Goal: Task Accomplishment & Management: Use online tool/utility

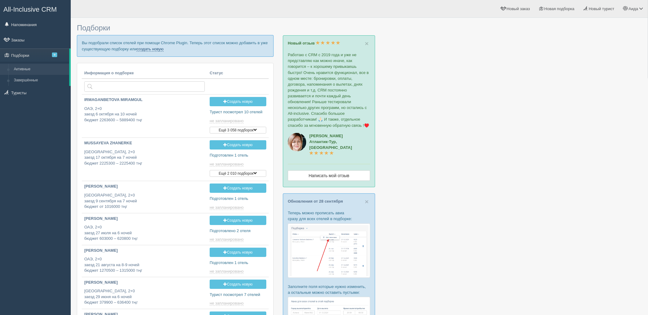
click at [162, 49] on link "создать новую" at bounding box center [149, 49] width 27 height 5
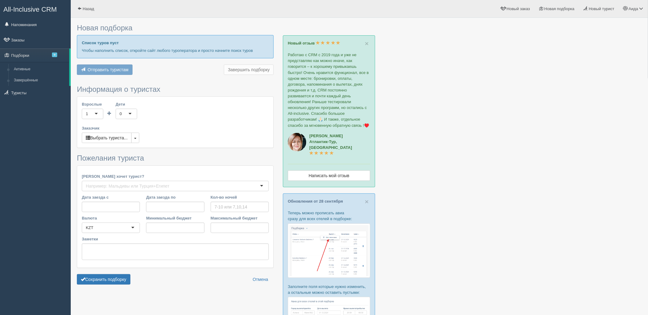
type input "7"
type input "529500"
type input "932500"
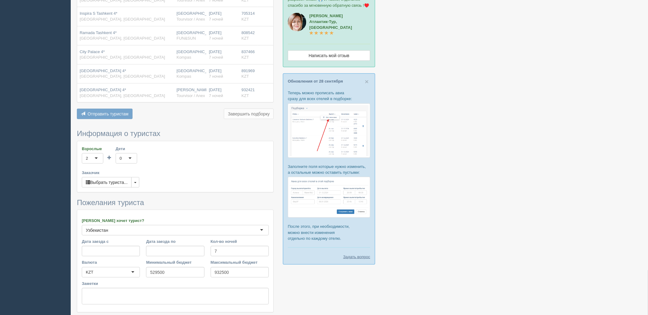
scroll to position [145, 0]
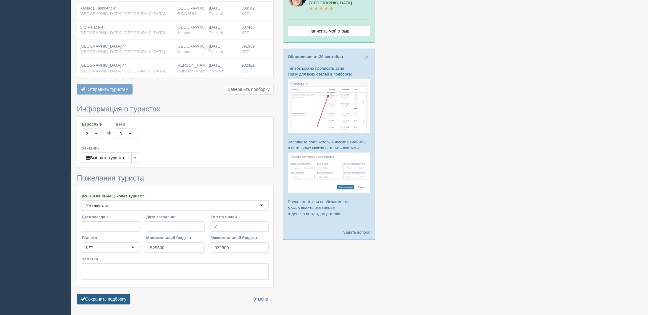
click at [122, 299] on button "Сохранить подборку" at bounding box center [103, 299] width 53 height 10
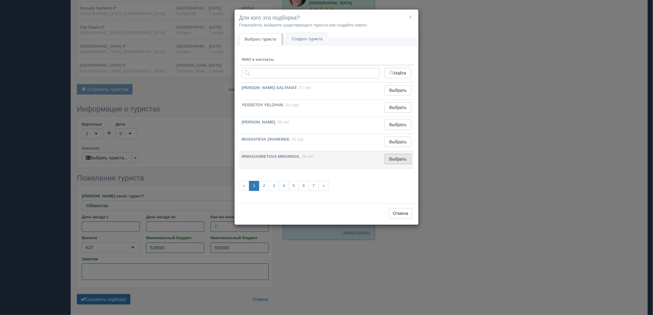
click at [398, 164] on button "Выбрать" at bounding box center [398, 159] width 27 height 10
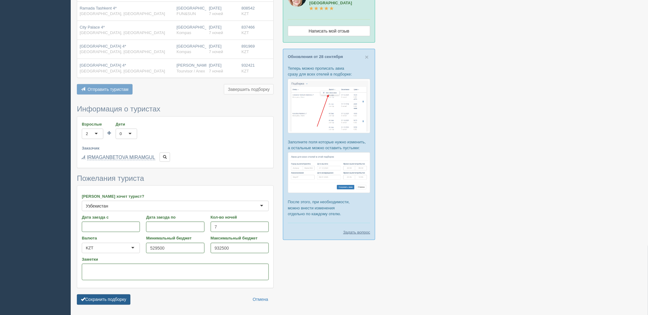
click at [100, 301] on button "Сохранить подборку" at bounding box center [103, 300] width 53 height 10
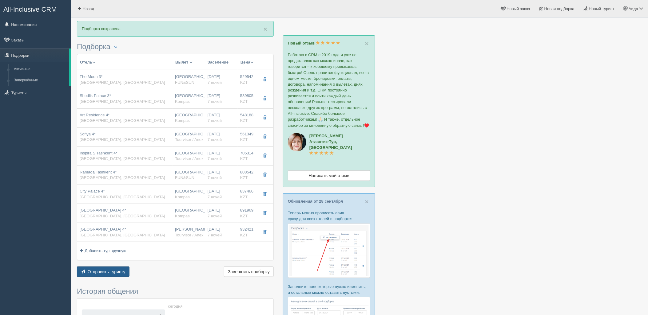
click at [121, 270] on span "Отправить туристу" at bounding box center [107, 272] width 38 height 5
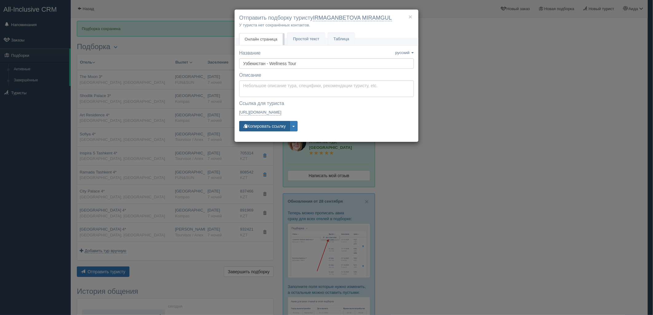
click at [252, 129] on button "Копировать ссылку" at bounding box center [264, 126] width 51 height 10
click at [262, 132] on div "Название Название сохранено русский english eesti latviešu polski українська ру…" at bounding box center [326, 94] width 175 height 88
click at [262, 128] on button "Копировать ссылку" at bounding box center [264, 126] width 51 height 10
